Goal: Transaction & Acquisition: Purchase product/service

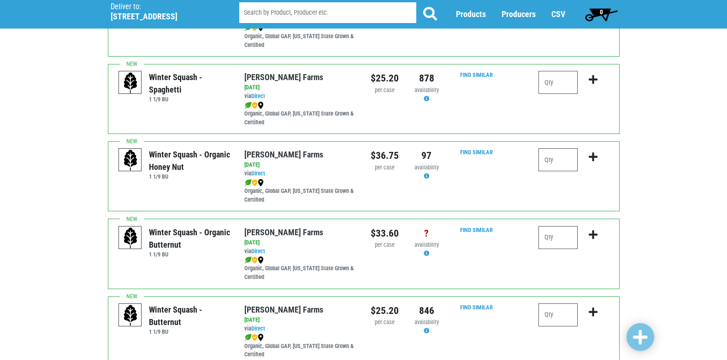
scroll to position [138, 0]
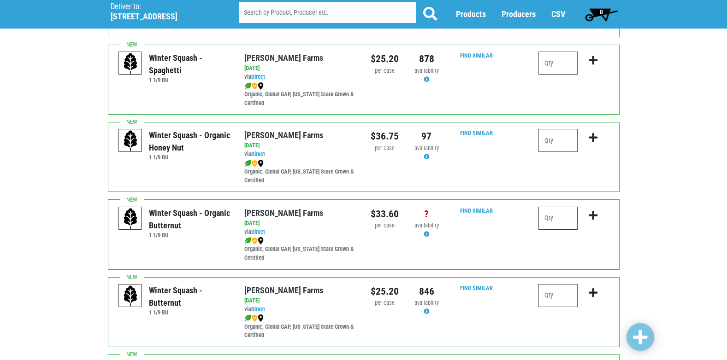
click at [552, 220] on input "number" at bounding box center [557, 218] width 39 height 23
type input "2"
click at [594, 214] on icon "submit" at bounding box center [592, 216] width 9 height 10
drag, startPoint x: 556, startPoint y: 218, endPoint x: 523, endPoint y: 221, distance: 33.3
click at [523, 221] on div "Winter Squash - Organic Butternut 1 1/9 BU Reeves Farms via Direct on 2025-10-0…" at bounding box center [364, 235] width 512 height 70
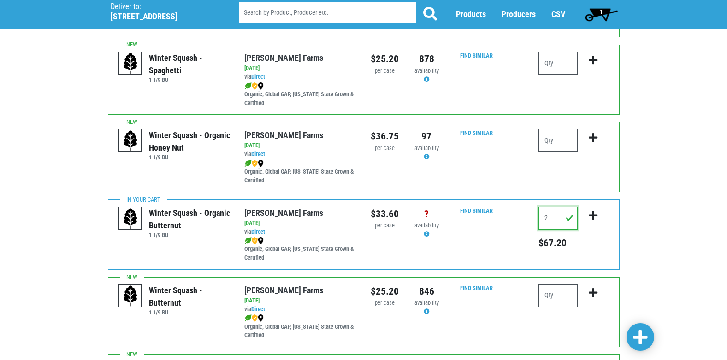
type input "1"
type input "0"
click at [594, 216] on icon "submit" at bounding box center [592, 216] width 9 height 10
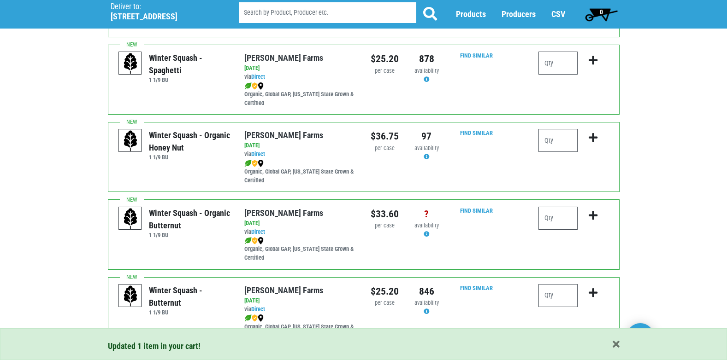
scroll to position [184, 0]
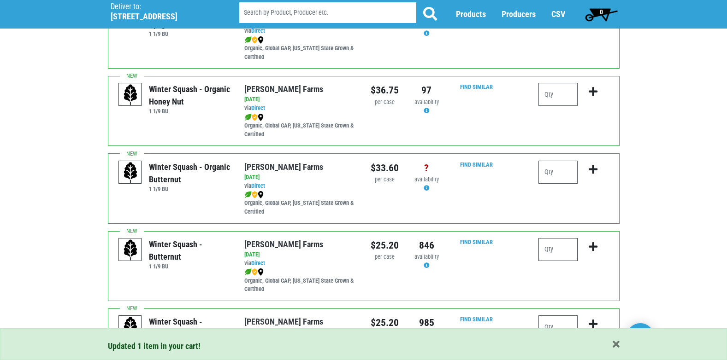
click at [553, 245] on input "number" at bounding box center [557, 249] width 39 height 23
type input "1"
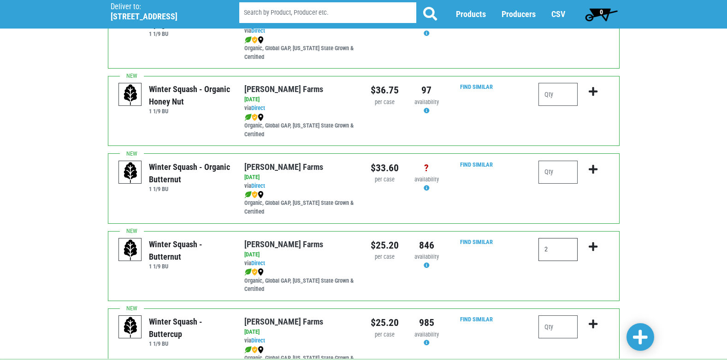
type input "2"
click at [590, 247] on icon "submit" at bounding box center [592, 247] width 9 height 10
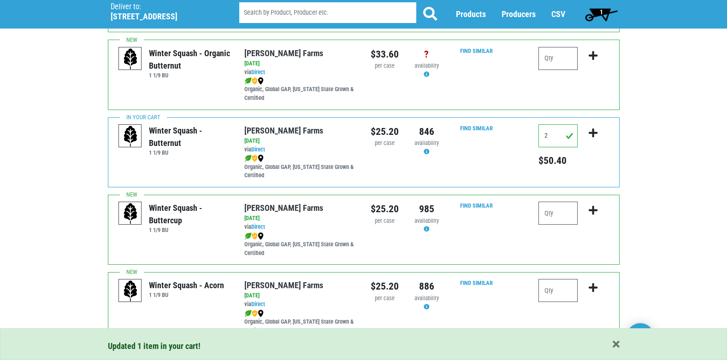
scroll to position [323, 0]
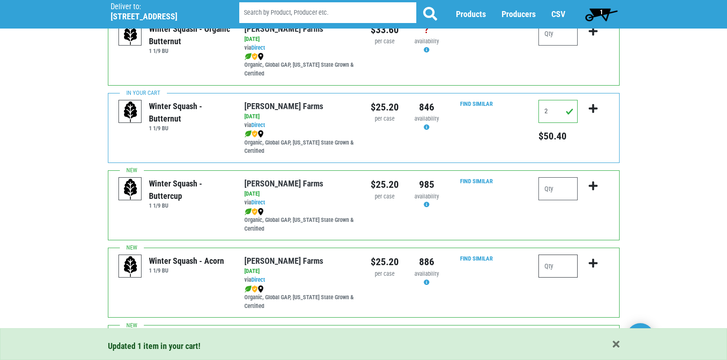
click at [563, 268] on input "number" at bounding box center [557, 266] width 39 height 23
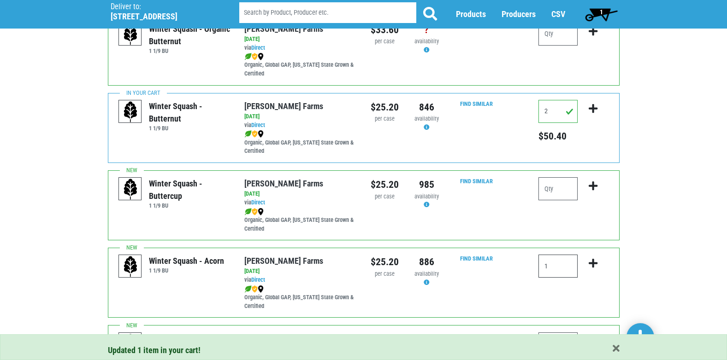
type input "1"
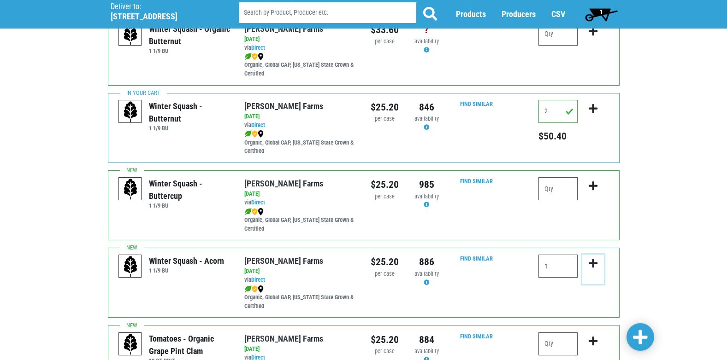
click at [592, 265] on icon "submit" at bounding box center [592, 264] width 9 height 10
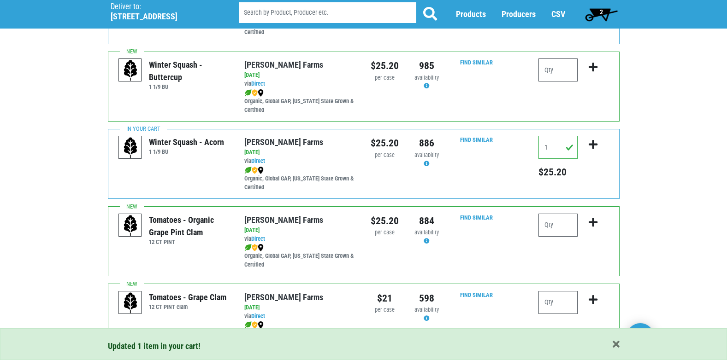
scroll to position [461, 0]
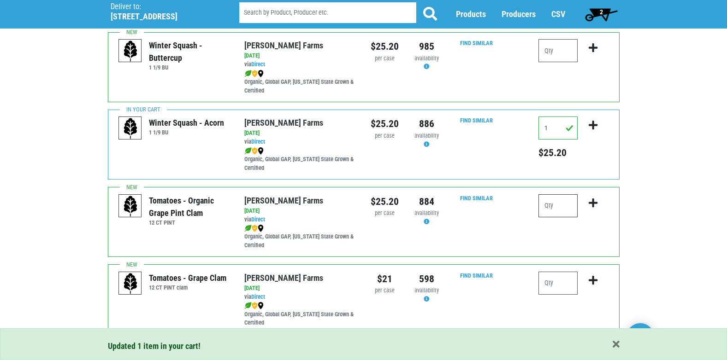
click at [547, 207] on input "number" at bounding box center [557, 205] width 39 height 23
type input "1"
click at [593, 204] on icon "submit" at bounding box center [592, 203] width 9 height 10
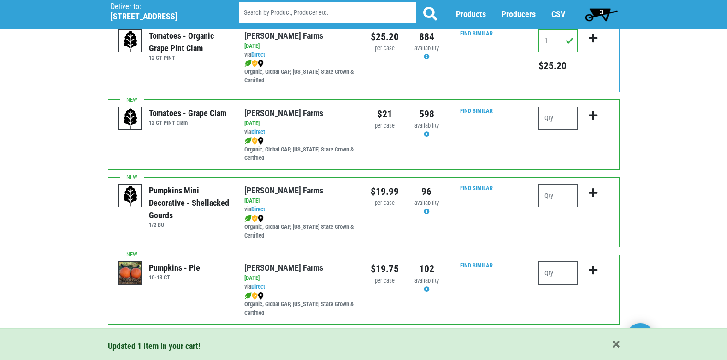
scroll to position [645, 0]
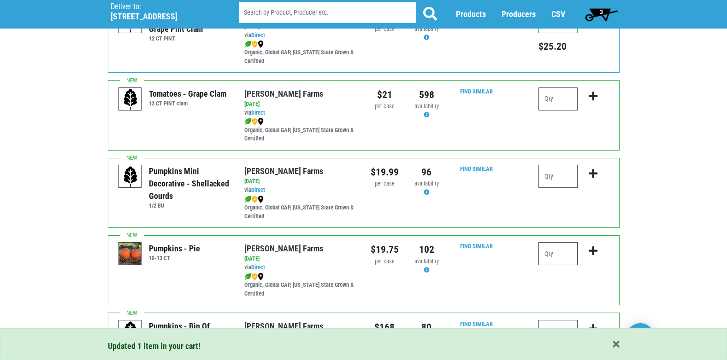
click at [550, 256] on input "number" at bounding box center [557, 253] width 39 height 23
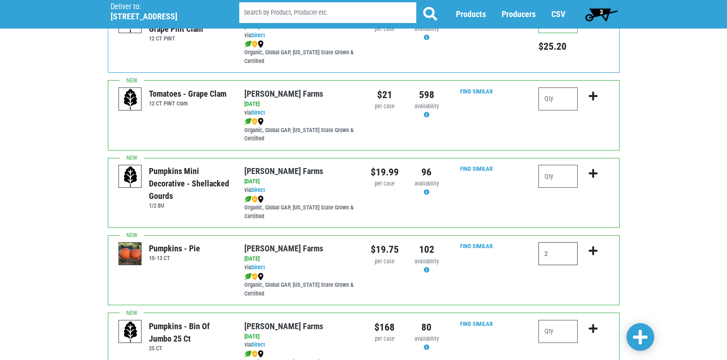
type input "2"
click at [595, 253] on icon "submit" at bounding box center [592, 251] width 9 height 10
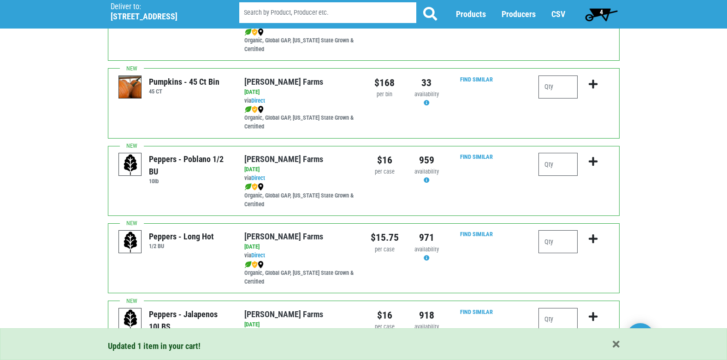
scroll to position [968, 0]
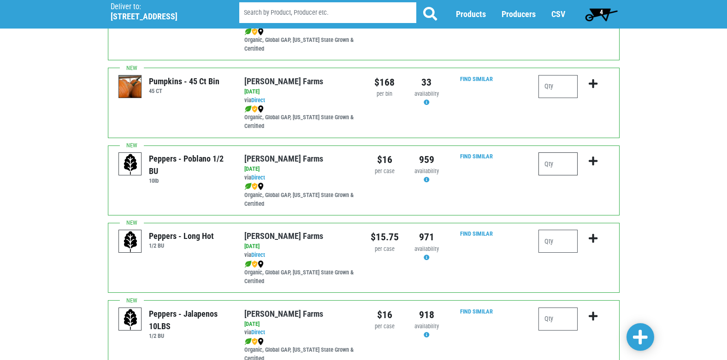
click at [559, 165] on input "number" at bounding box center [557, 164] width 39 height 23
type input "1"
click at [588, 160] on button "submit" at bounding box center [593, 167] width 22 height 29
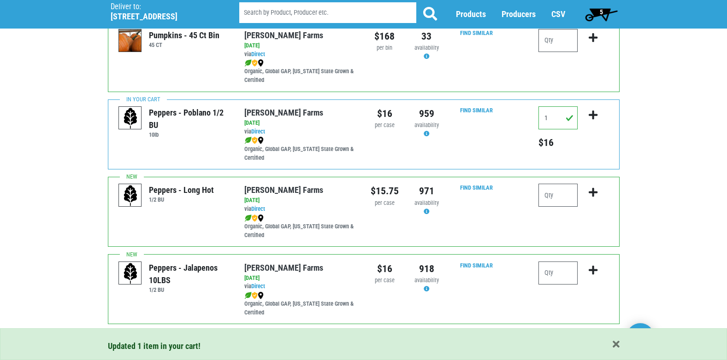
scroll to position [1060, 0]
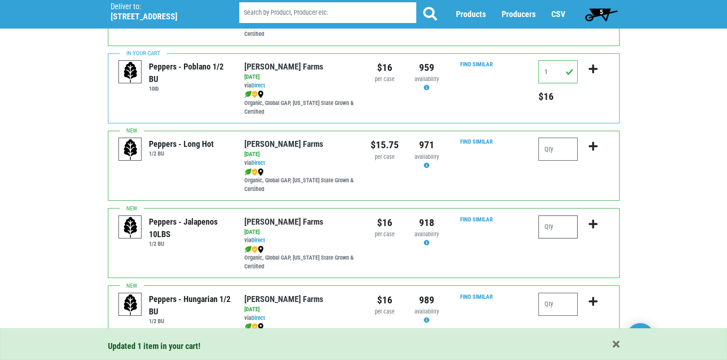
click at [564, 221] on input "number" at bounding box center [557, 227] width 39 height 23
type input "1"
click at [597, 224] on icon "submit" at bounding box center [592, 224] width 9 height 10
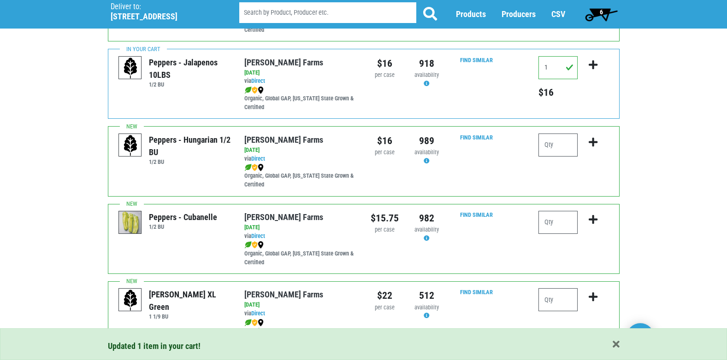
scroll to position [1244, 0]
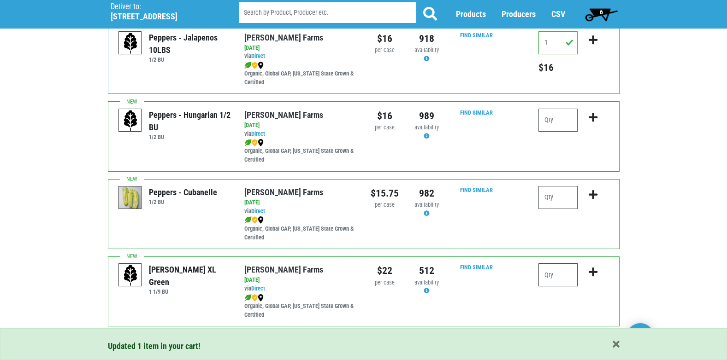
click at [563, 271] on input "number" at bounding box center [557, 275] width 39 height 23
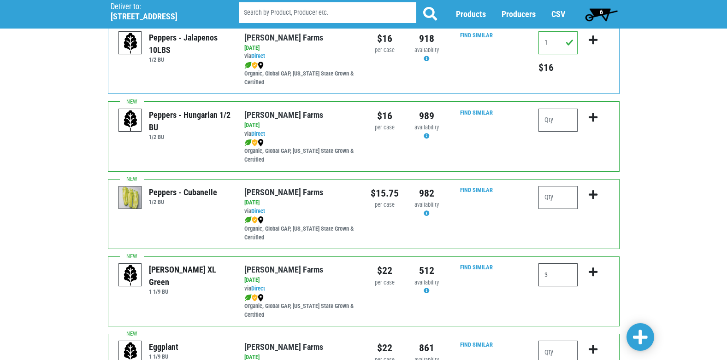
type input "3"
click at [591, 273] on icon "submit" at bounding box center [592, 272] width 9 height 10
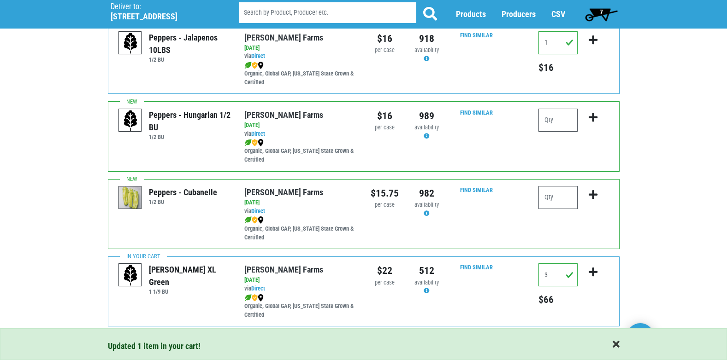
click at [616, 343] on span "button" at bounding box center [615, 345] width 7 height 10
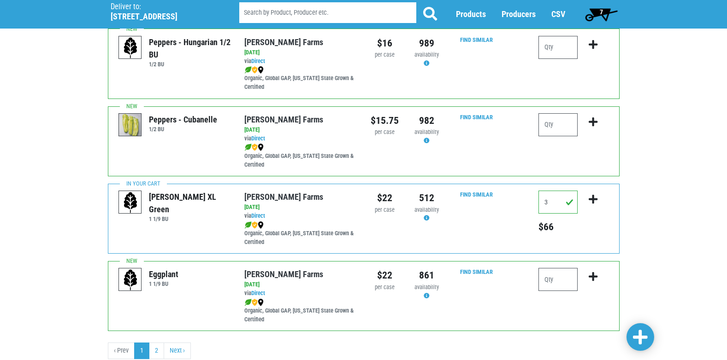
scroll to position [1336, 0]
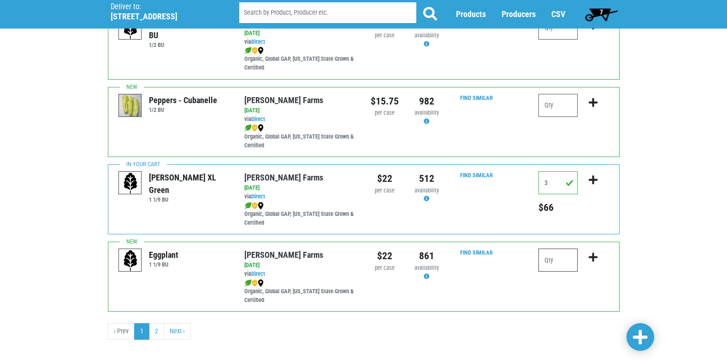
click at [551, 265] on input "number" at bounding box center [557, 260] width 39 height 23
type input "1"
click at [595, 257] on icon "submit" at bounding box center [592, 258] width 9 height 10
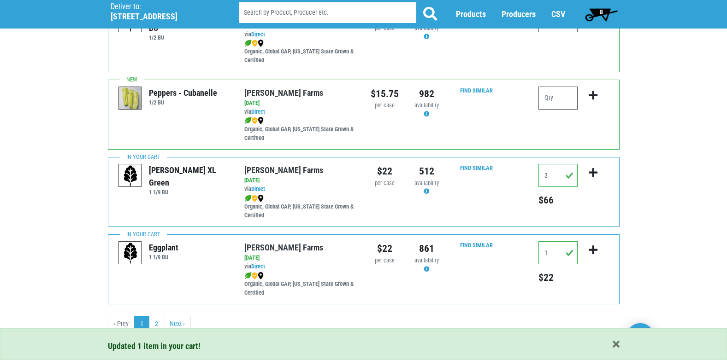
scroll to position [1347, 0]
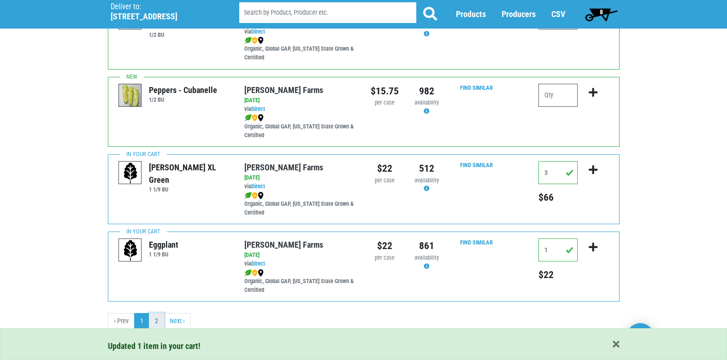
click at [160, 324] on link "2" at bounding box center [156, 321] width 15 height 17
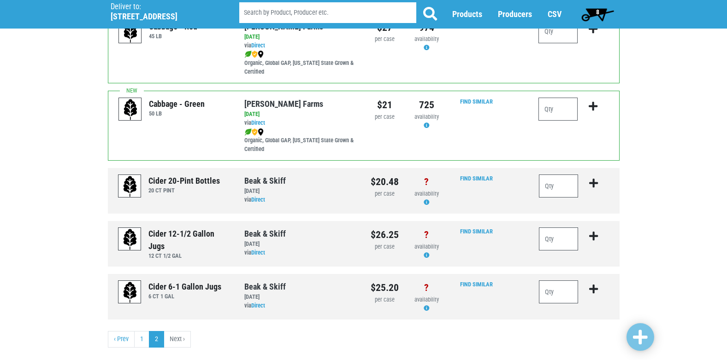
scroll to position [110, 0]
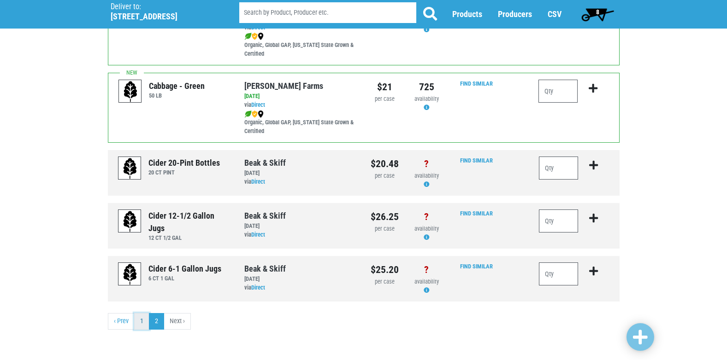
click at [138, 320] on link "1" at bounding box center [141, 321] width 15 height 17
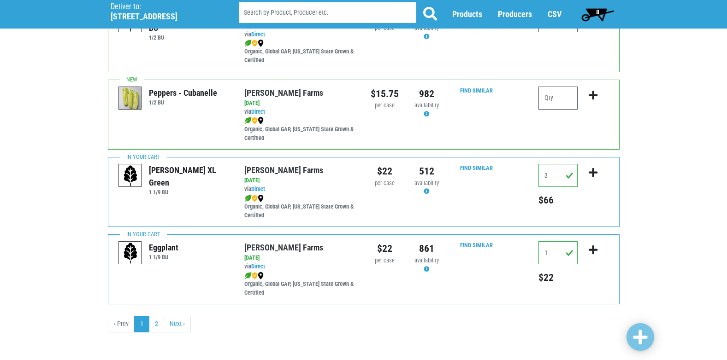
scroll to position [1347, 0]
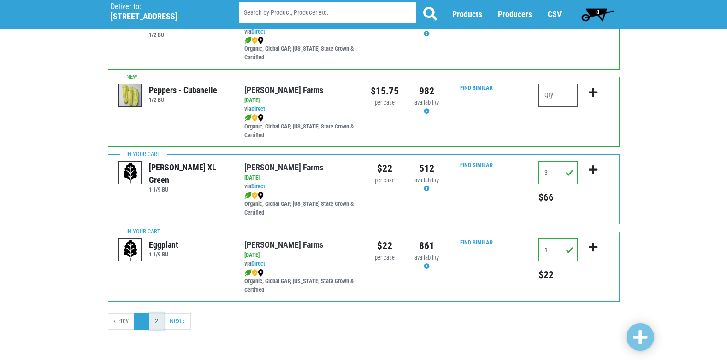
click at [151, 319] on link "2" at bounding box center [156, 321] width 15 height 17
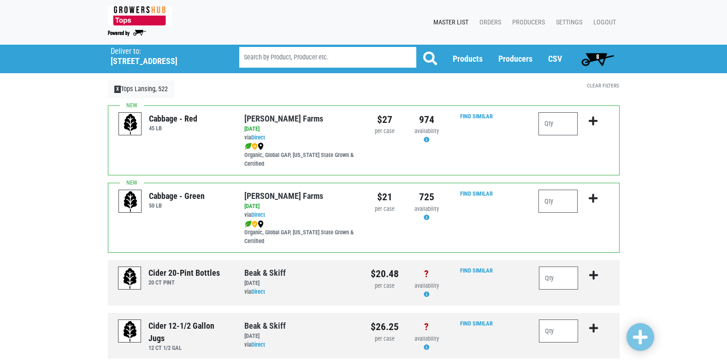
click at [602, 56] on span "8" at bounding box center [597, 59] width 41 height 18
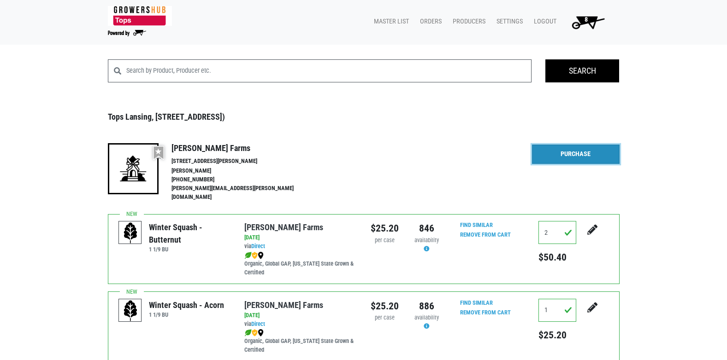
click at [561, 158] on link "Purchase" at bounding box center [576, 154] width 88 height 19
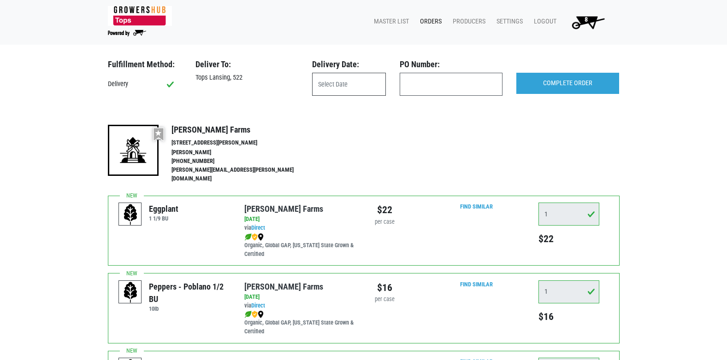
click at [338, 82] on input "text" at bounding box center [349, 84] width 74 height 23
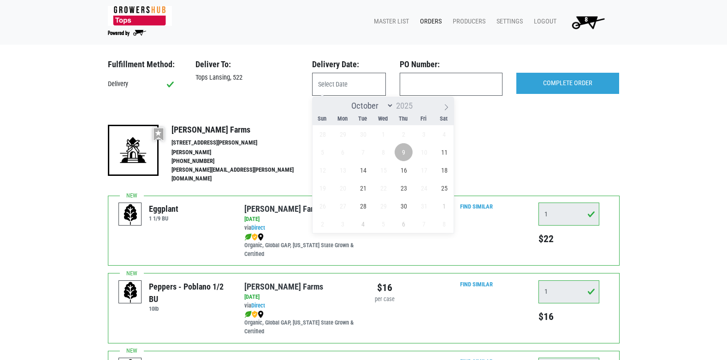
click at [404, 149] on span "9" at bounding box center [403, 152] width 18 height 18
type input "[DATE]"
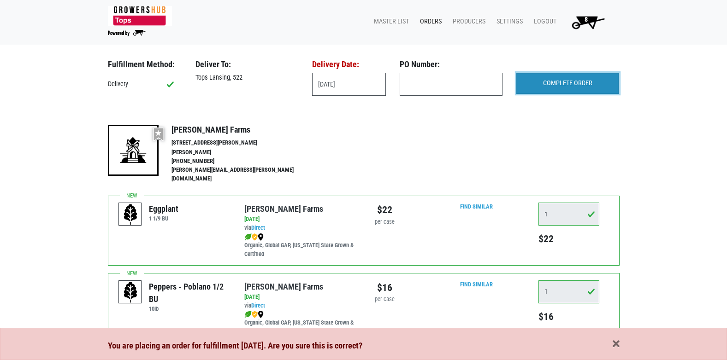
click at [570, 87] on input "COMPLETE ORDER" at bounding box center [567, 83] width 103 height 21
